Goal: Task Accomplishment & Management: Complete application form

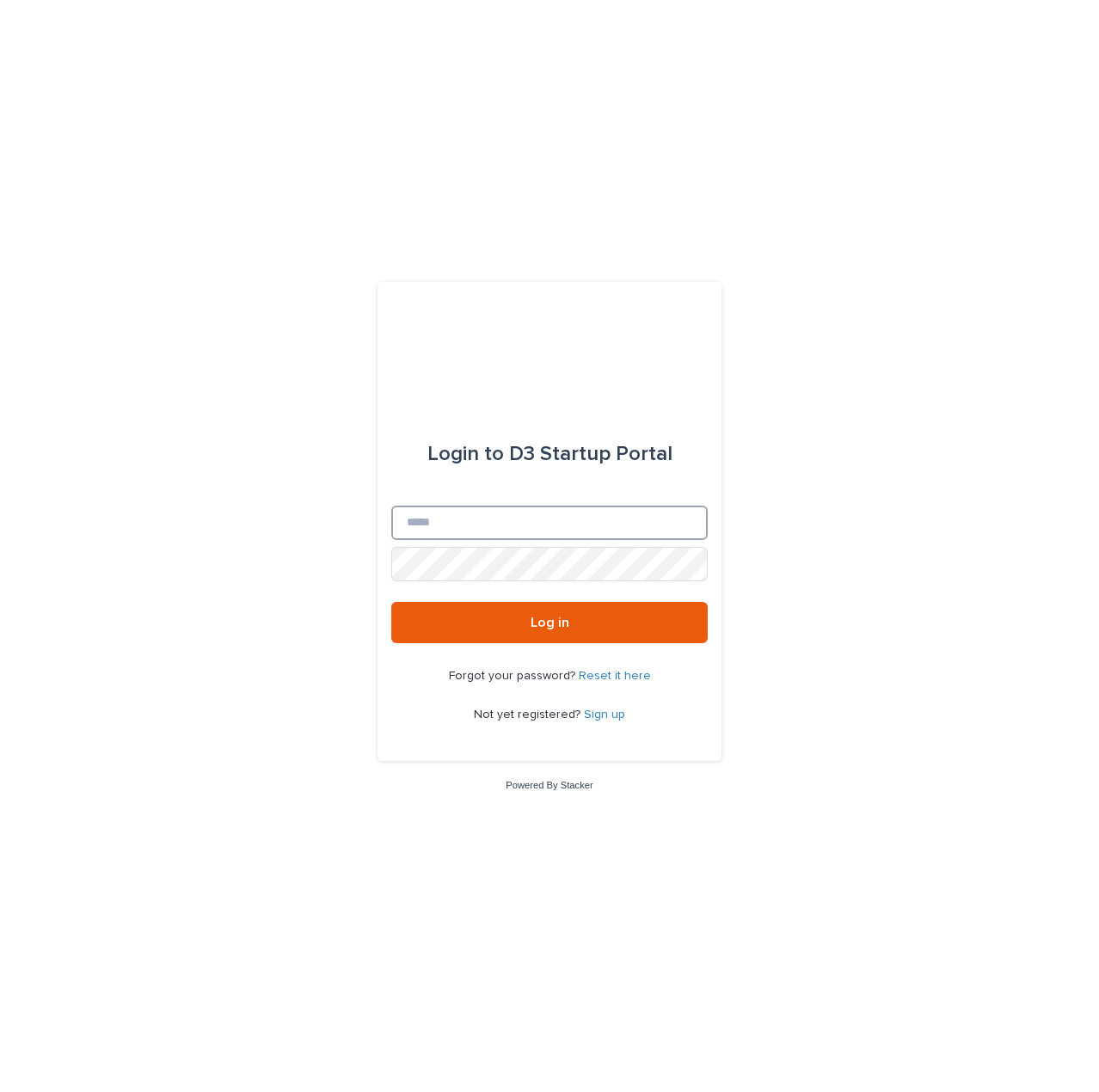
click at [485, 524] on input "Email" at bounding box center [550, 523] width 317 height 34
click at [604, 715] on link "Sign up" at bounding box center [604, 715] width 41 height 12
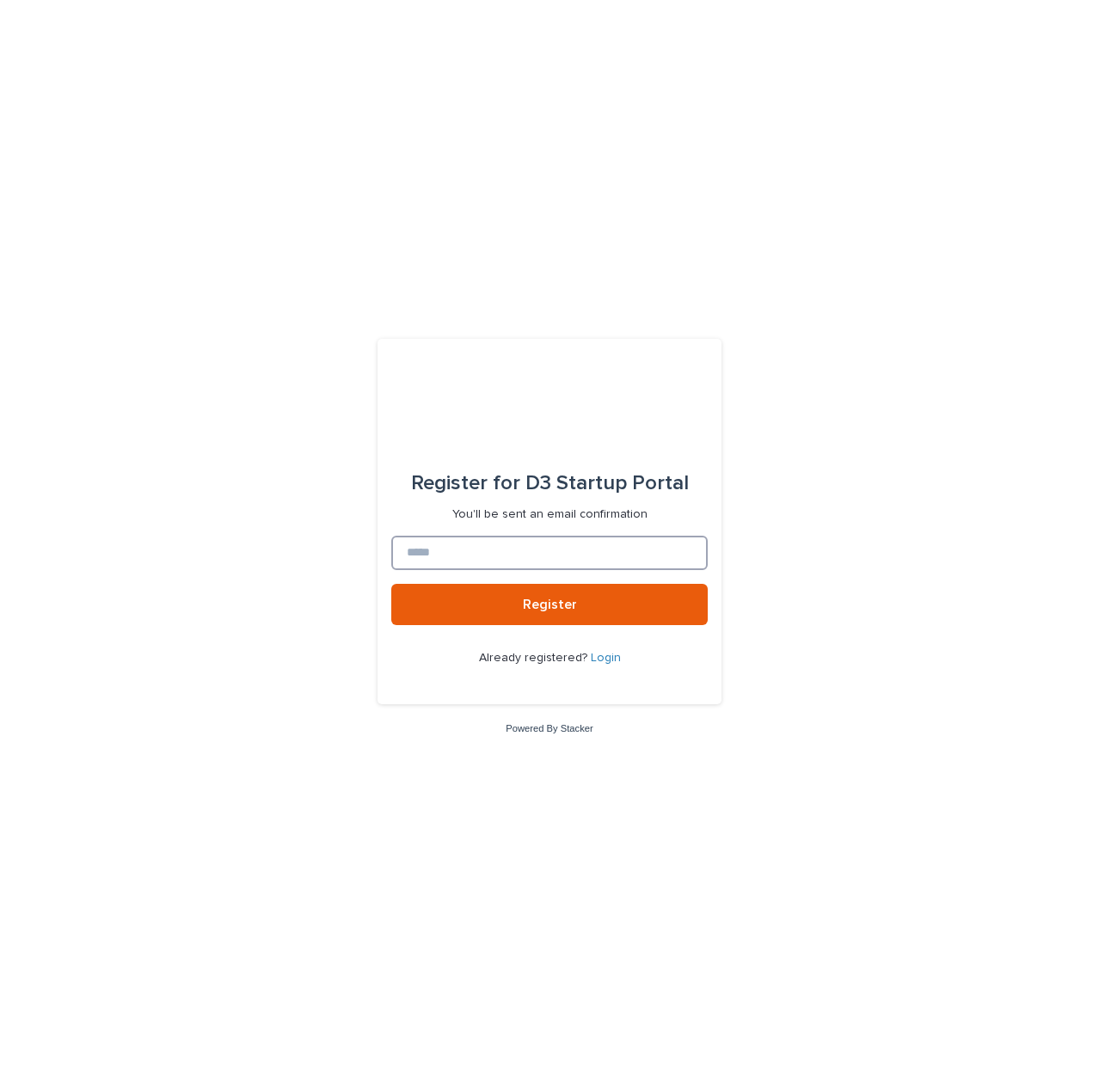
click at [482, 549] on input at bounding box center [550, 553] width 317 height 34
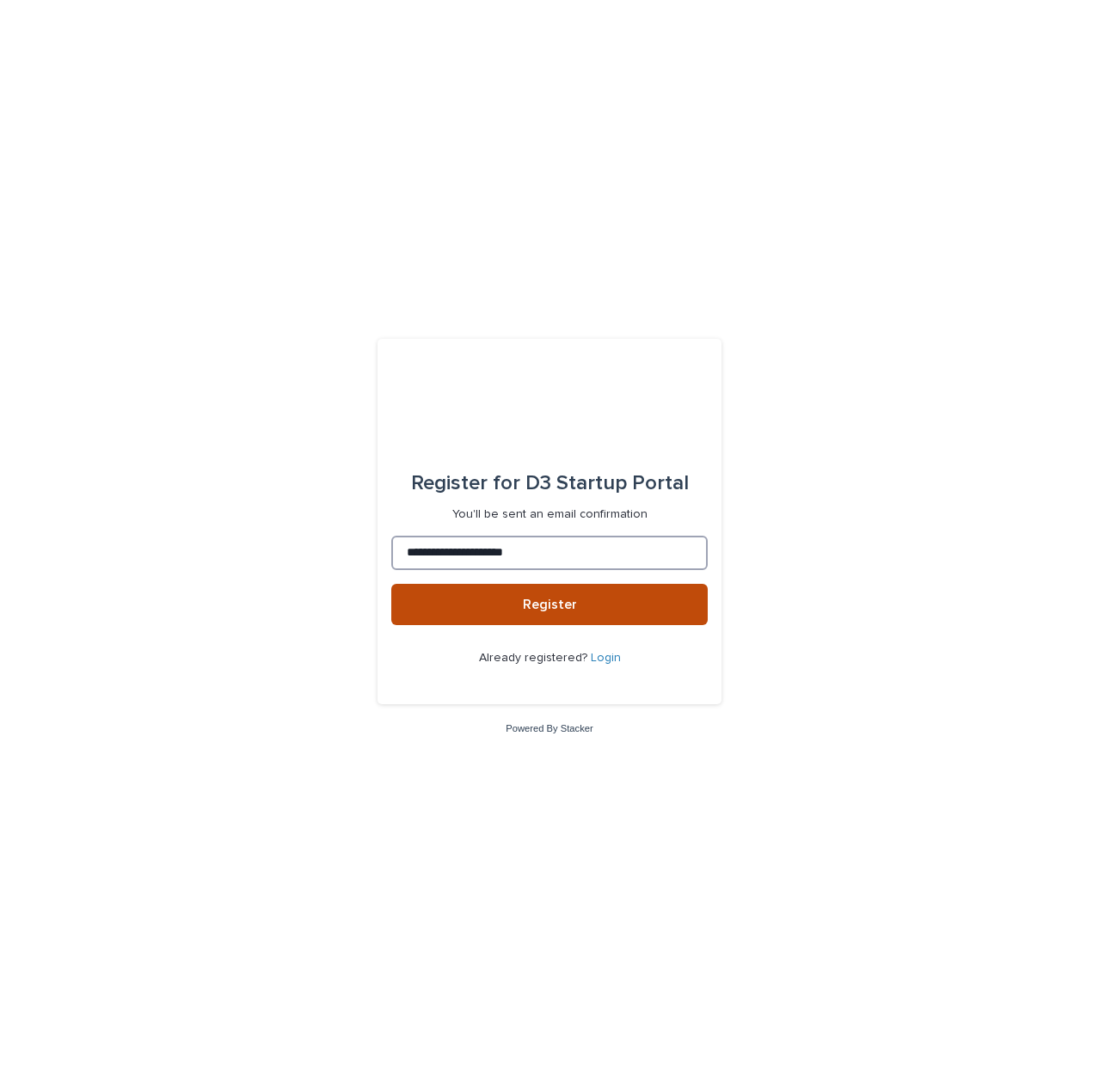
type input "**********"
click at [578, 599] on button "Register" at bounding box center [550, 605] width 317 height 41
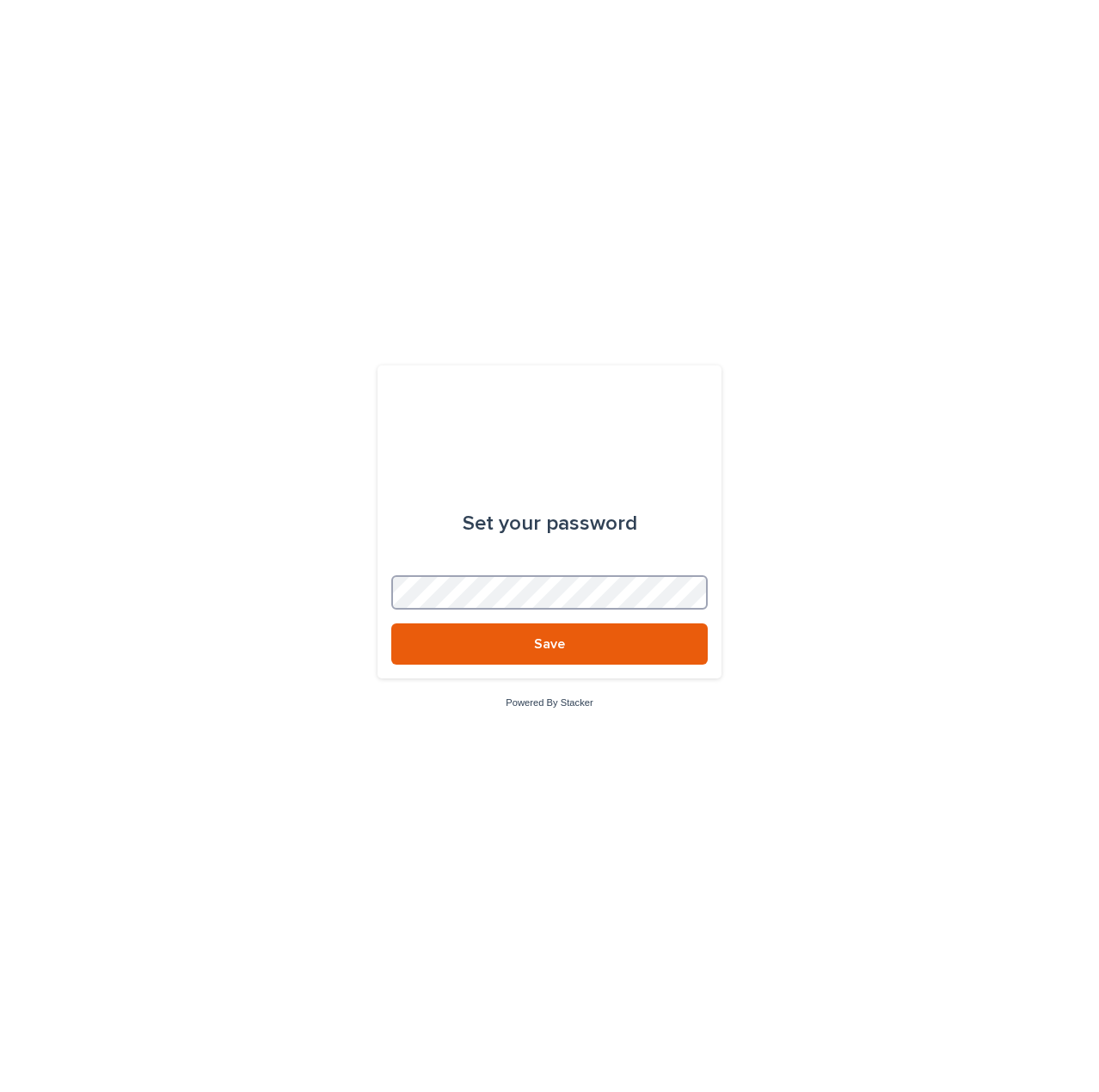
click at [0, 1092] on com-1password-button at bounding box center [0, 1092] width 0 height 0
click at [605, 646] on button "Save" at bounding box center [550, 644] width 317 height 41
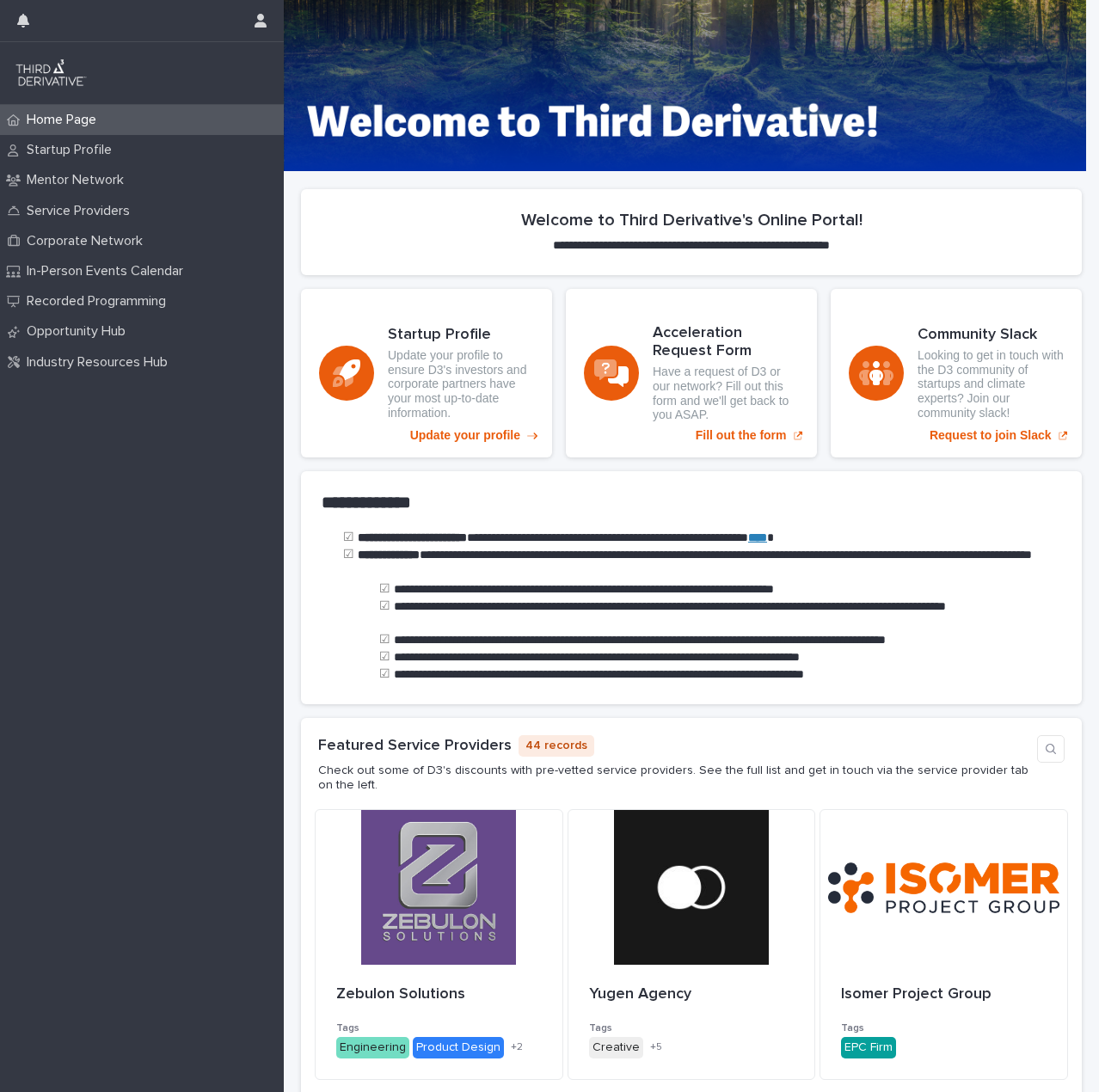
click at [559, 282] on div "**********" at bounding box center [692, 238] width 781 height 99
click at [487, 437] on p "Update your profile" at bounding box center [465, 436] width 110 height 15
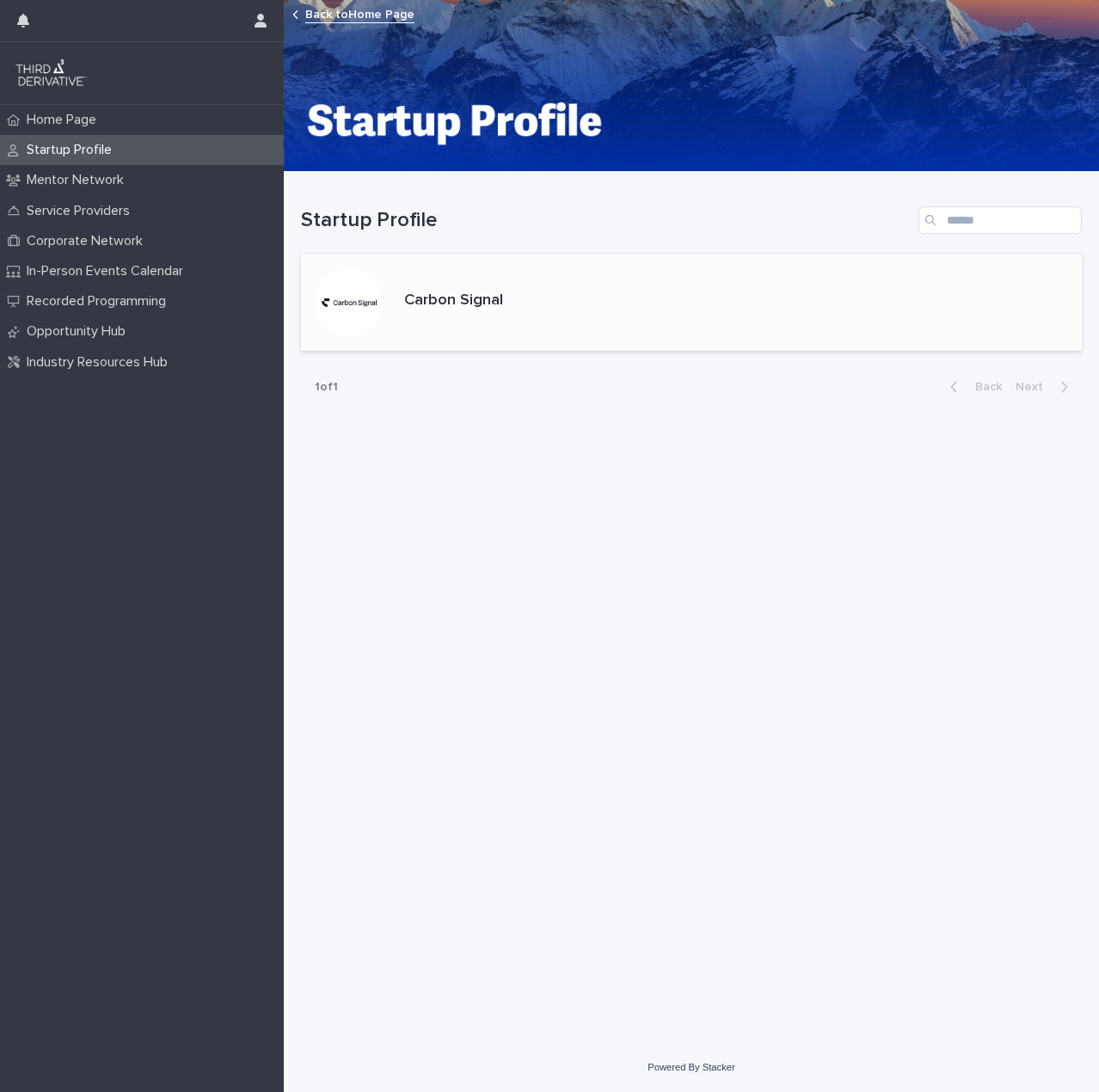
click at [546, 302] on div "Carbon Signal" at bounding box center [692, 303] width 781 height 97
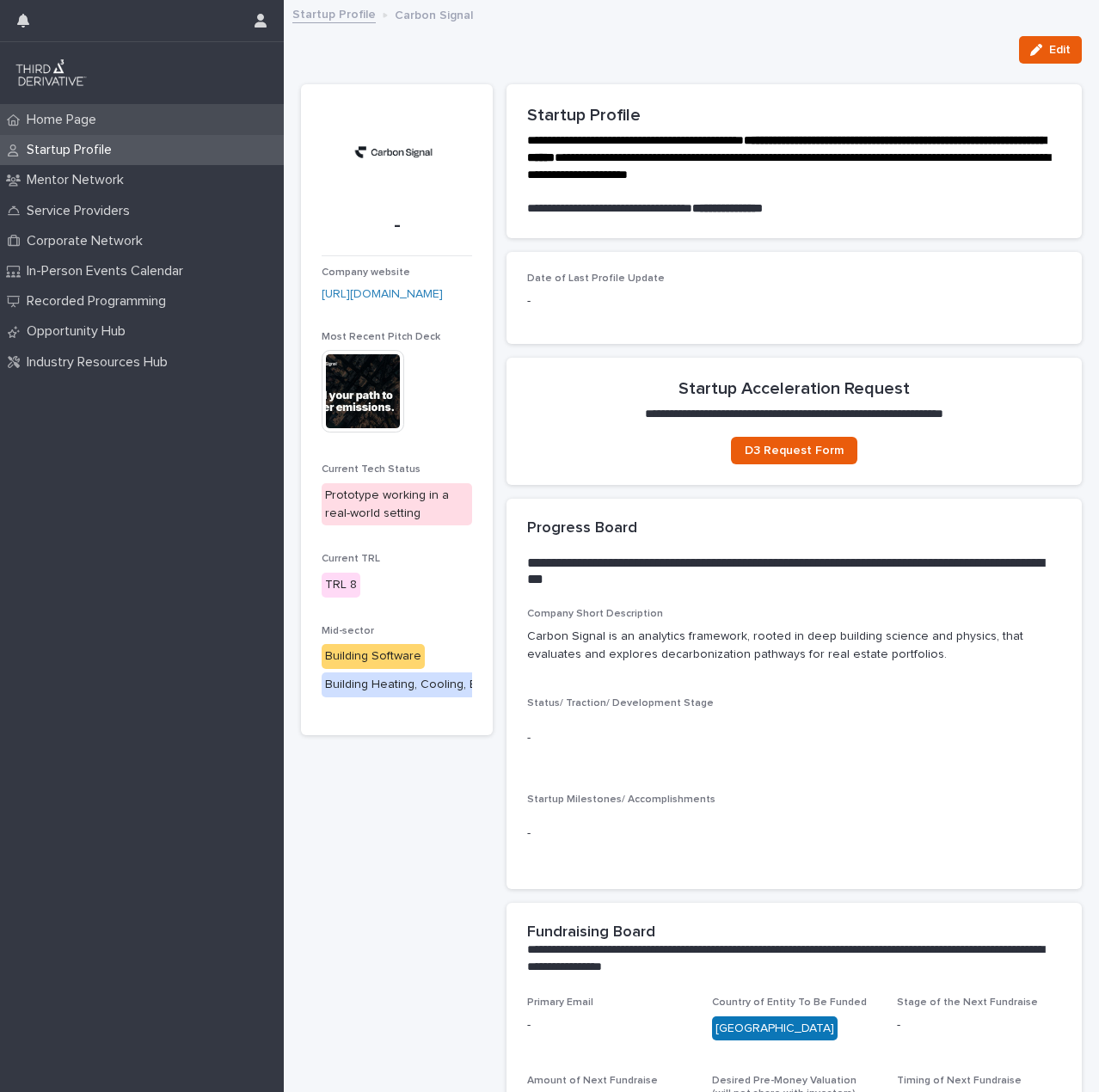
click at [70, 121] on p "Home Page" at bounding box center [64, 120] width 91 height 17
